Goal: Transaction & Acquisition: Download file/media

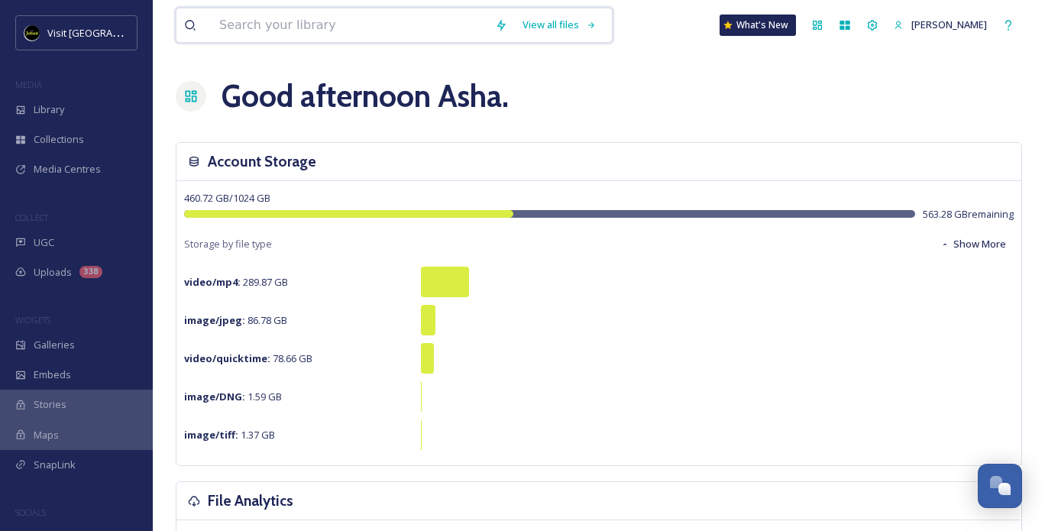
click at [279, 25] on input at bounding box center [350, 25] width 276 height 34
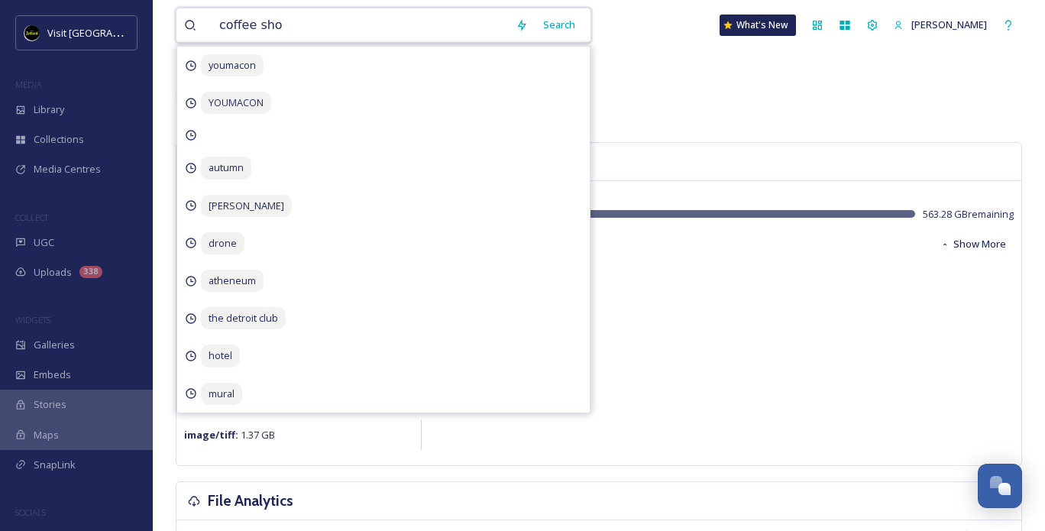
type input "coffee shop"
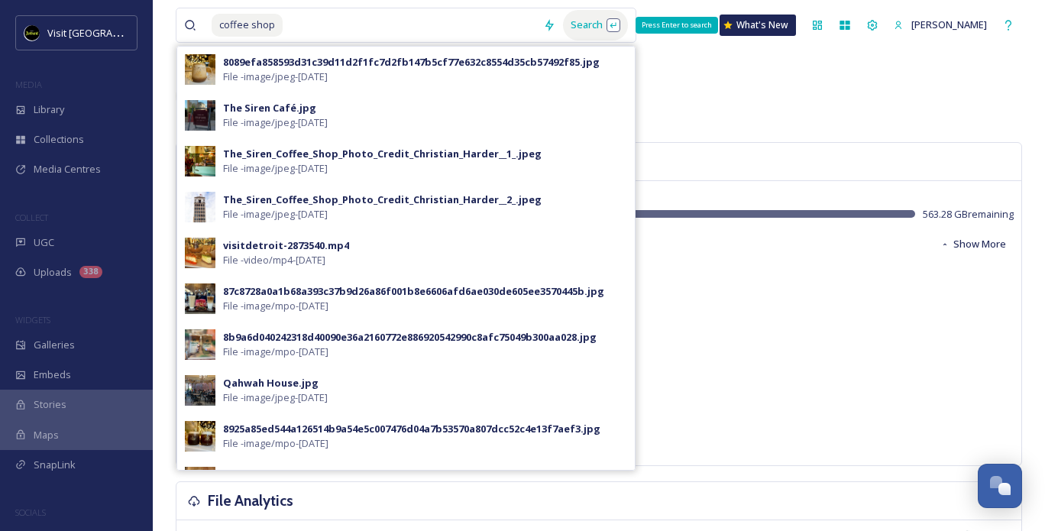
click at [591, 33] on div "Search Press Enter to search" at bounding box center [595, 25] width 65 height 30
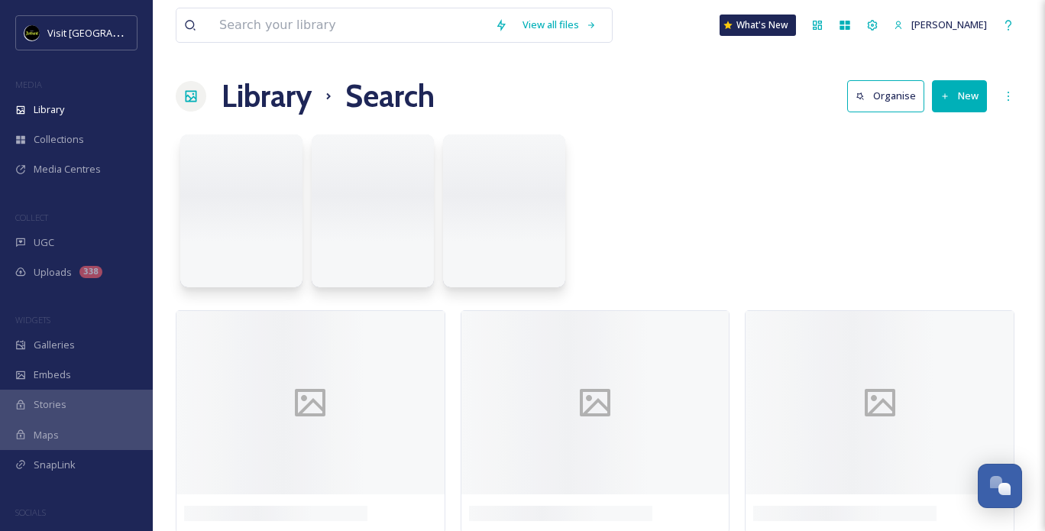
click at [381, 30] on input at bounding box center [350, 25] width 276 height 34
click at [784, 169] on div at bounding box center [599, 215] width 847 height 176
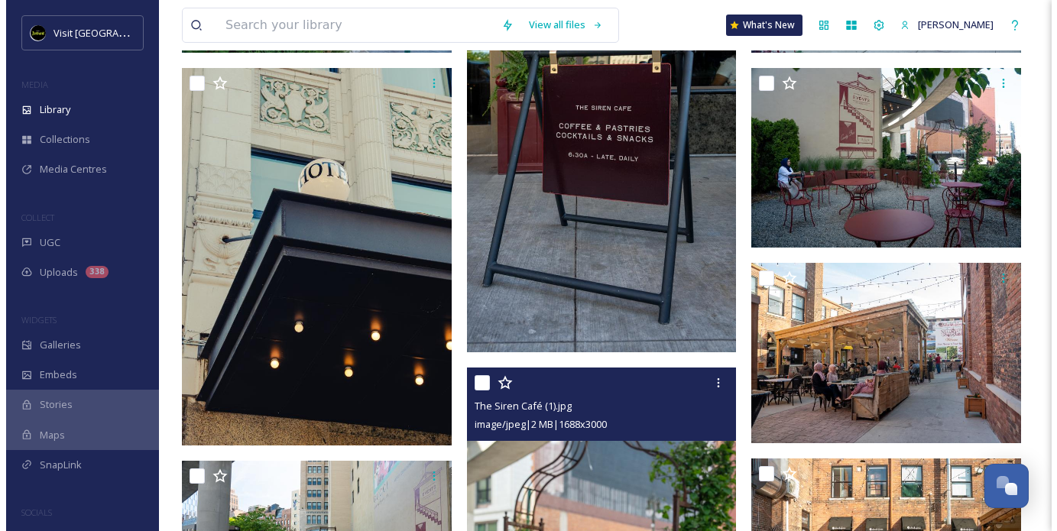
scroll to position [970, 0]
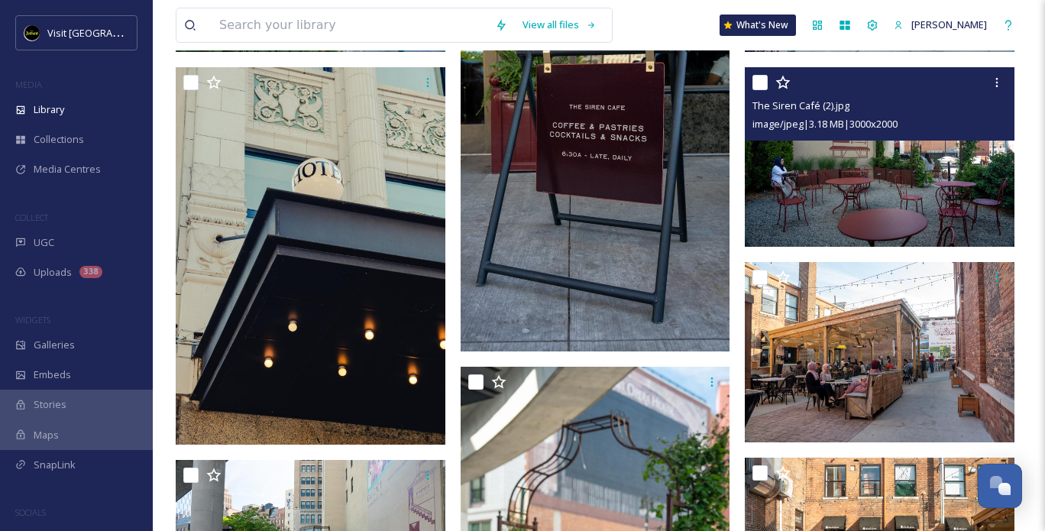
click at [789, 209] on img at bounding box center [880, 157] width 270 height 180
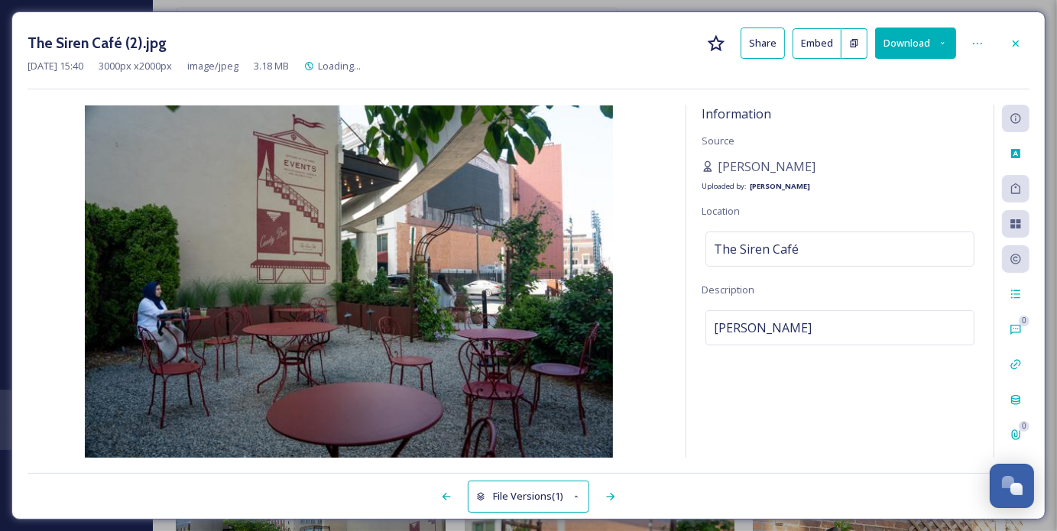
click at [942, 44] on icon at bounding box center [943, 43] width 10 height 10
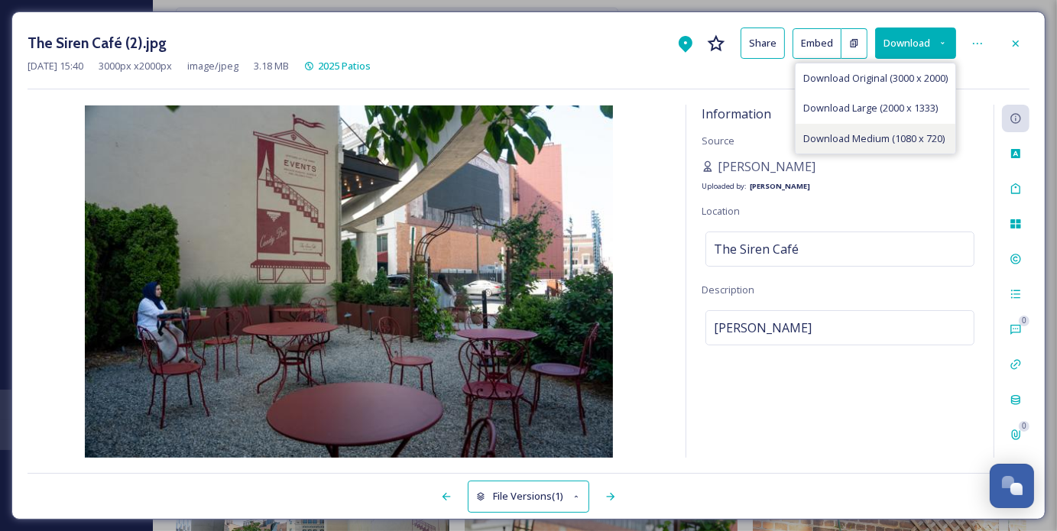
click at [858, 131] on span "Download Medium (1080 x 720)" at bounding box center [873, 138] width 141 height 15
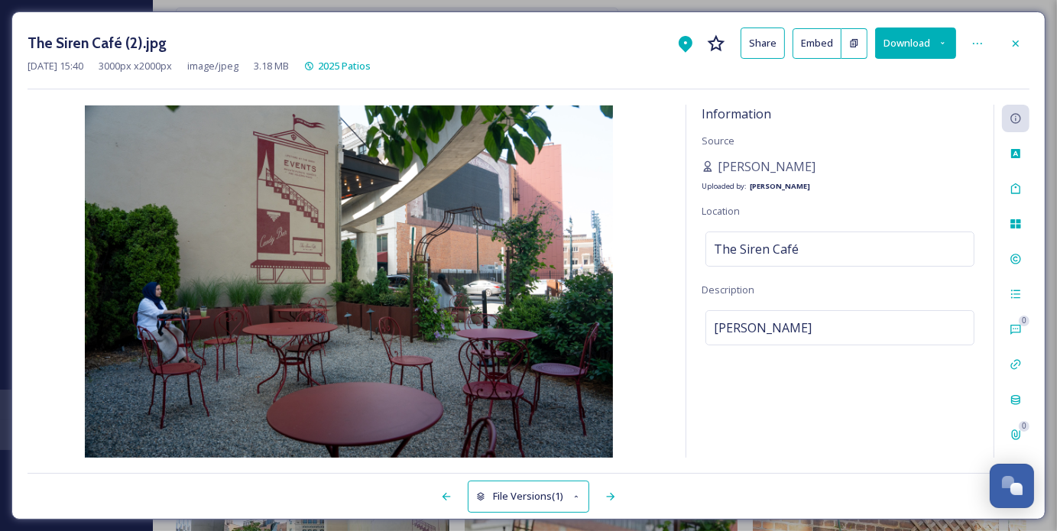
click at [34, 277] on img at bounding box center [349, 281] width 643 height 352
drag, startPoint x: 826, startPoint y: 165, endPoint x: 710, endPoint y: 170, distance: 116.3
click at [710, 170] on div "[PERSON_NAME] Uploaded by: [PERSON_NAME]" at bounding box center [839, 175] width 277 height 37
copy span "[PERSON_NAME]"
